Goal: Complete application form

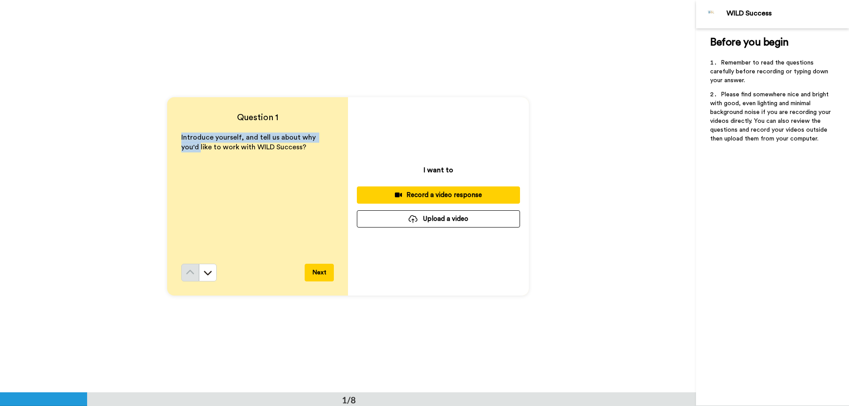
drag, startPoint x: 174, startPoint y: 138, endPoint x: 333, endPoint y: 140, distance: 159.2
click at [334, 140] on div "Question 1 Introduce yourself, and tell us about why you'd like to work with WI…" at bounding box center [257, 196] width 181 height 199
click at [311, 148] on p "Introduce yourself, and tell us about why you'd like to work with WILD Success?" at bounding box center [257, 143] width 153 height 20
drag, startPoint x: 295, startPoint y: 137, endPoint x: 298, endPoint y: 153, distance: 15.8
click at [298, 153] on p "Introduce yourself, and tell us about why you'd like to work with WILD Success?" at bounding box center [257, 143] width 153 height 20
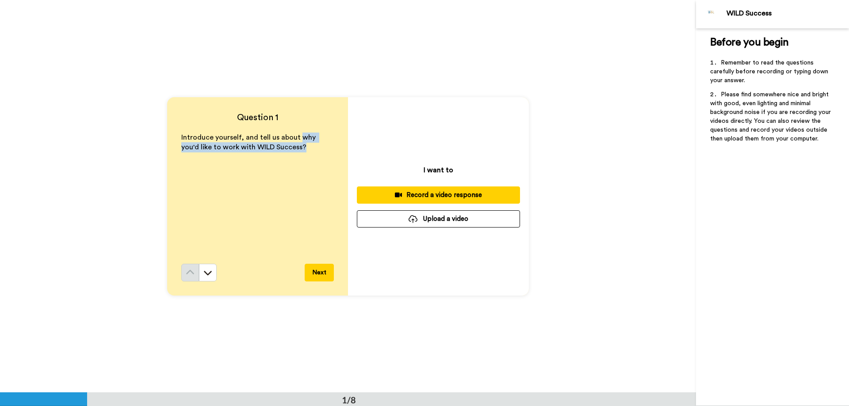
copy span "why you'd like to work with WILD Success?"
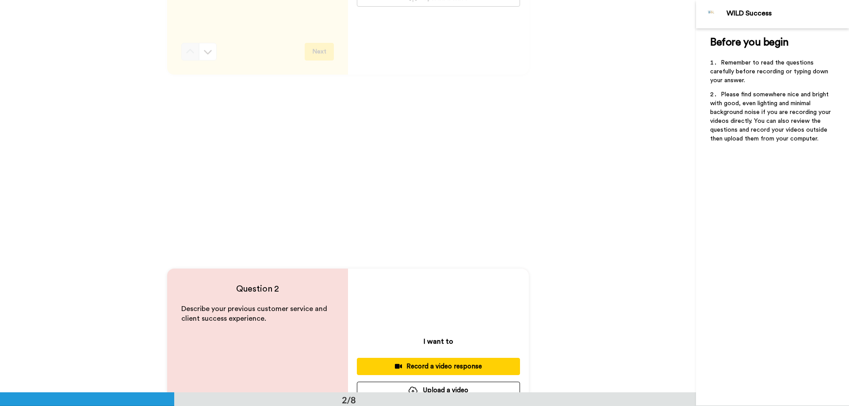
drag, startPoint x: 266, startPoint y: 144, endPoint x: 283, endPoint y: 157, distance: 21.4
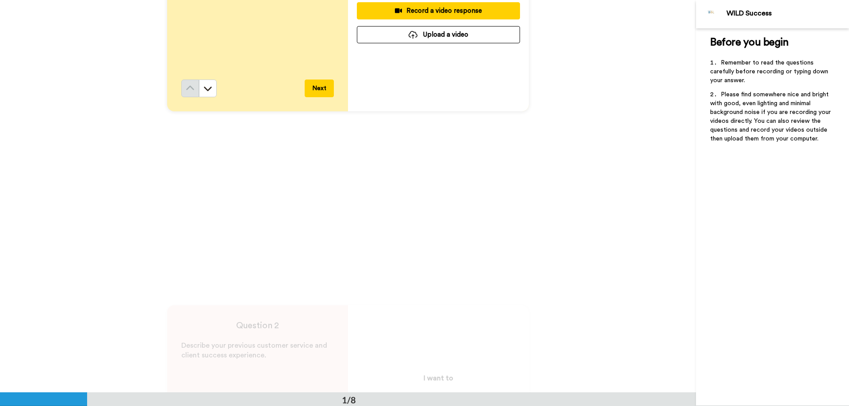
scroll to position [286, 0]
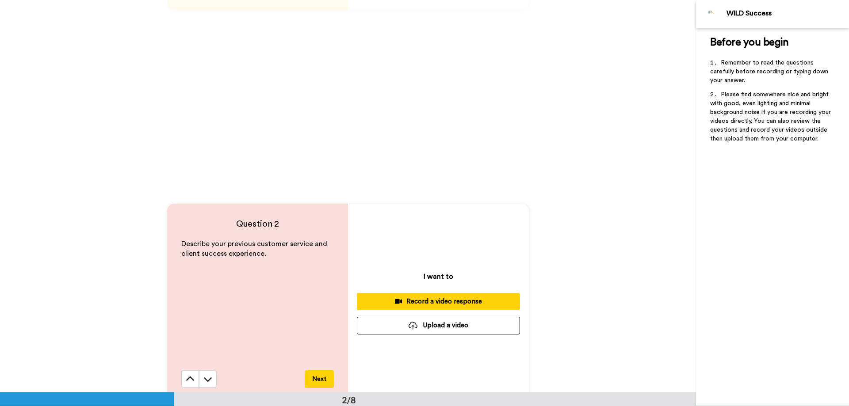
click at [426, 145] on div "Question 2 Describe your previous customer service and client success experienc…" at bounding box center [348, 303] width 696 height 393
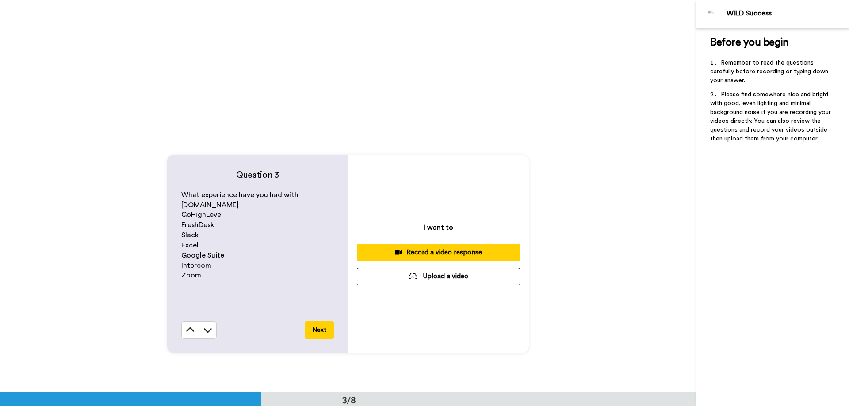
scroll to position [728, 0]
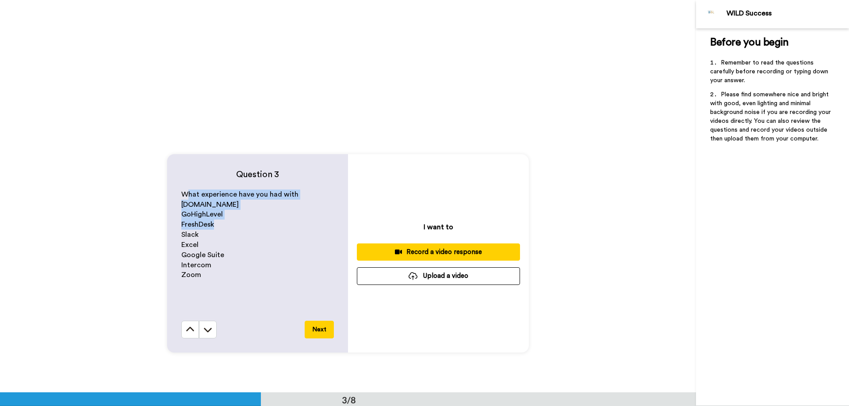
drag, startPoint x: 191, startPoint y: 193, endPoint x: 231, endPoint y: 227, distance: 53.1
click at [231, 227] on div "What experience have you had with [DOMAIN_NAME] GoHighLevel FreshDesk Slack Exc…" at bounding box center [257, 255] width 153 height 131
click at [241, 237] on p "Slack" at bounding box center [257, 235] width 153 height 10
drag, startPoint x: 181, startPoint y: 197, endPoint x: 224, endPoint y: 276, distance: 89.6
click at [224, 276] on div "Question 3 What experience have you had with [DOMAIN_NAME] GoHighLevel FreshDes…" at bounding box center [257, 253] width 181 height 199
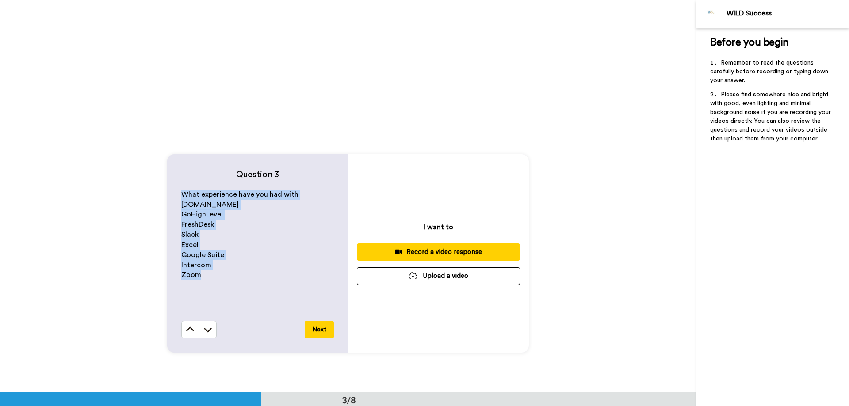
copy div "What experience have you had with [DOMAIN_NAME] GoHighLevel FreshDesk Slack Exc…"
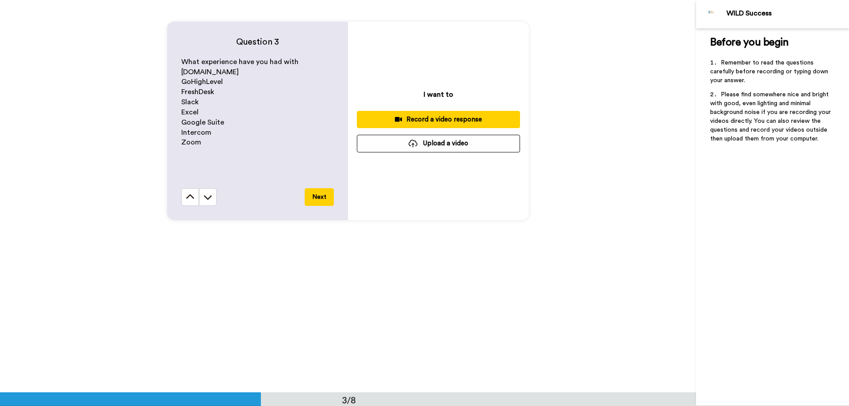
click at [331, 264] on div "Question 3 What experience have you had with [DOMAIN_NAME] GoHighLevel FreshDes…" at bounding box center [348, 120] width 696 height 393
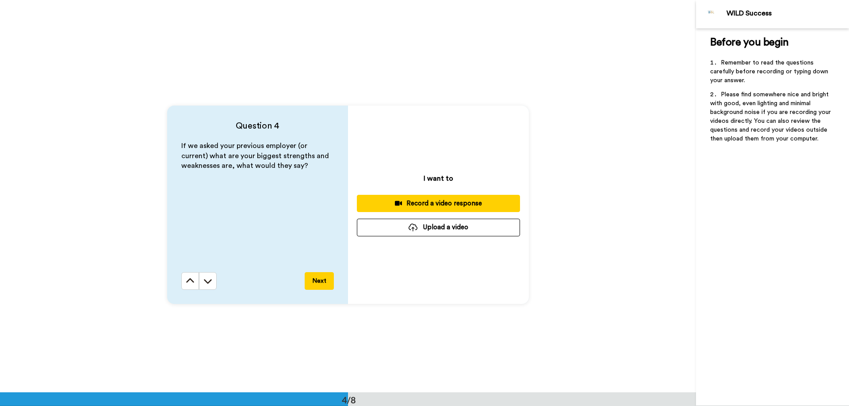
scroll to position [1171, 0]
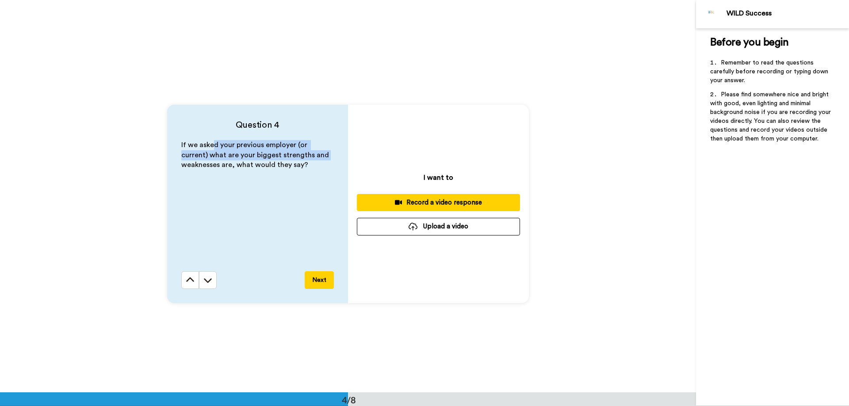
drag, startPoint x: 278, startPoint y: 155, endPoint x: 318, endPoint y: 159, distance: 40.9
click at [318, 159] on p "If we asked your previous employer (or current) what are your biggest strengths…" at bounding box center [257, 155] width 153 height 31
click at [252, 166] on span "If we asked your previous employer (or current) what are your biggest strengths…" at bounding box center [255, 155] width 149 height 27
drag, startPoint x: 178, startPoint y: 141, endPoint x: 307, endPoint y: 173, distance: 133.4
click at [307, 173] on div "Question 4 If we asked your previous employer (or current) what are your bigges…" at bounding box center [257, 204] width 181 height 199
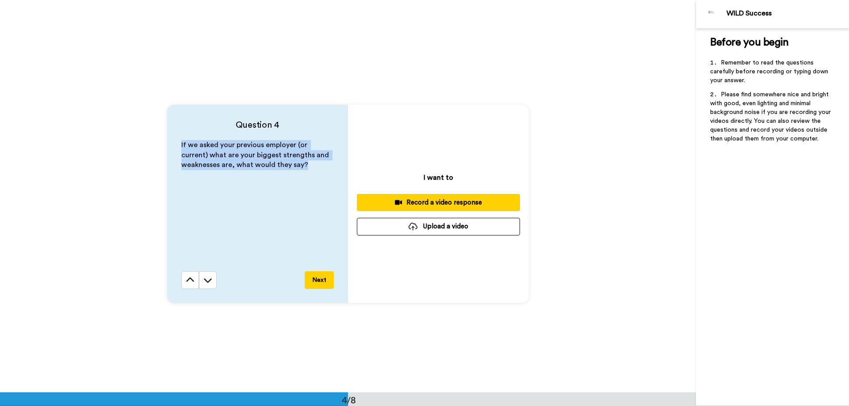
copy span "If we asked your previous employer (or current) what are your biggest strengths…"
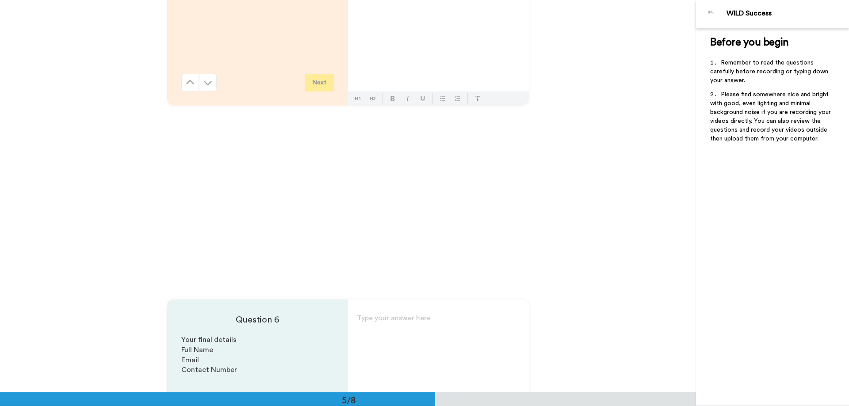
scroll to position [1657, 0]
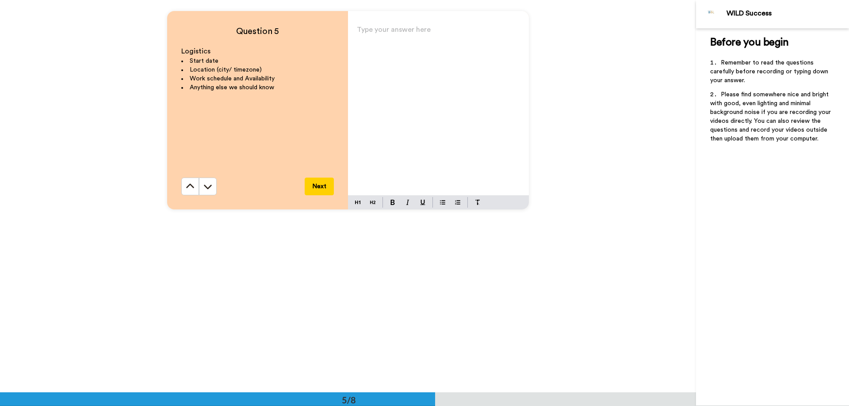
click at [392, 101] on div "Type your answer here ﻿" at bounding box center [438, 109] width 181 height 172
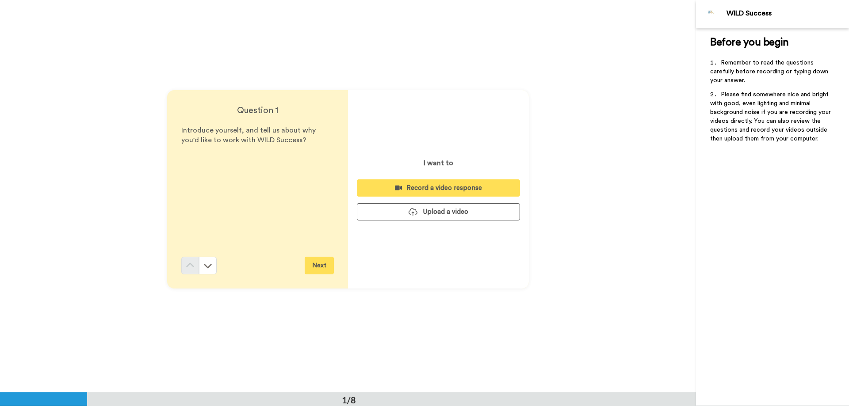
scroll to position [0, 0]
